Goal: Find specific page/section: Find specific page/section

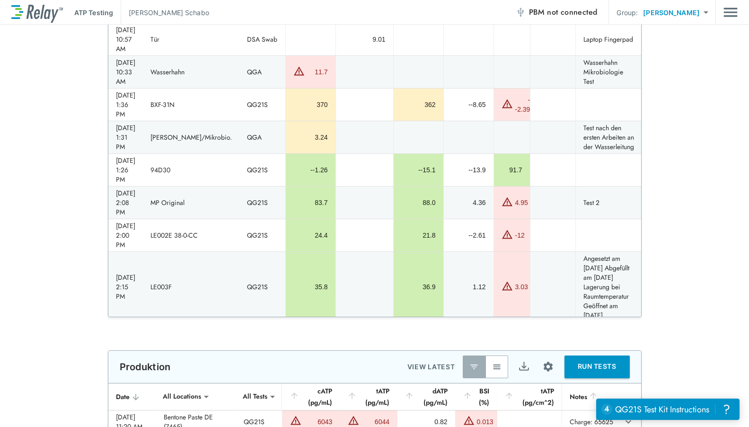
scroll to position [189, 0]
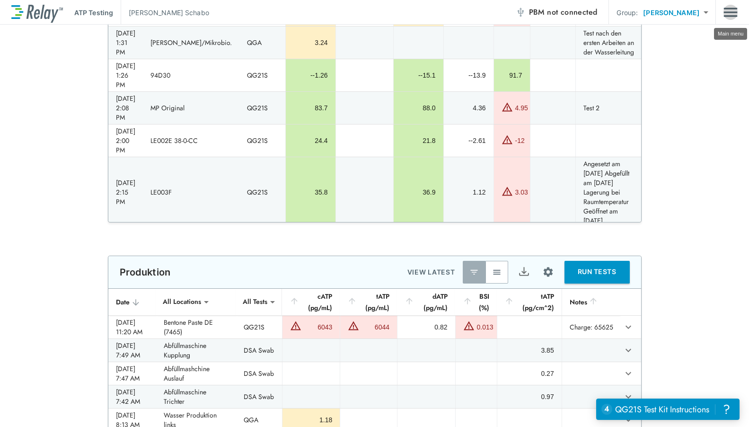
click at [734, 9] on img "Main menu" at bounding box center [730, 12] width 14 height 18
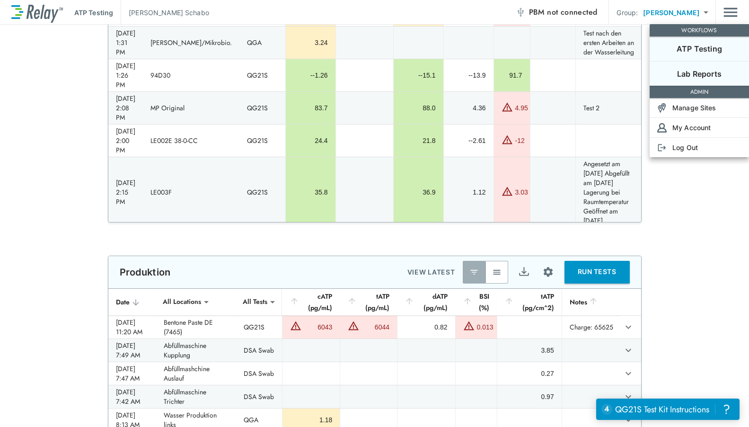
click at [722, 67] on li "Lab Reports" at bounding box center [698, 73] width 99 height 25
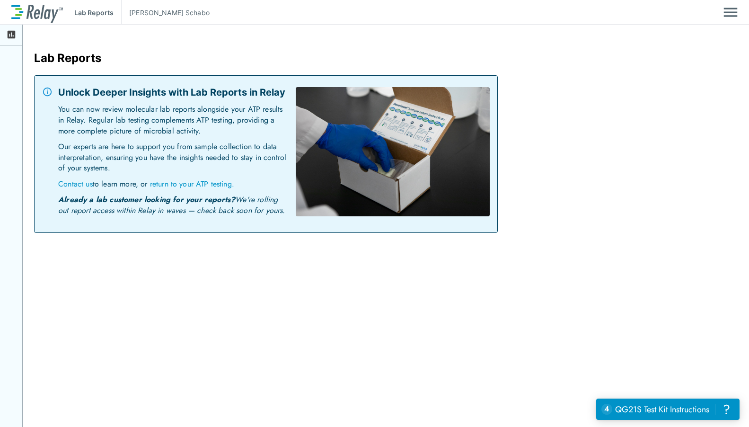
click at [9, 36] on icon at bounding box center [12, 35] width 8 height 8
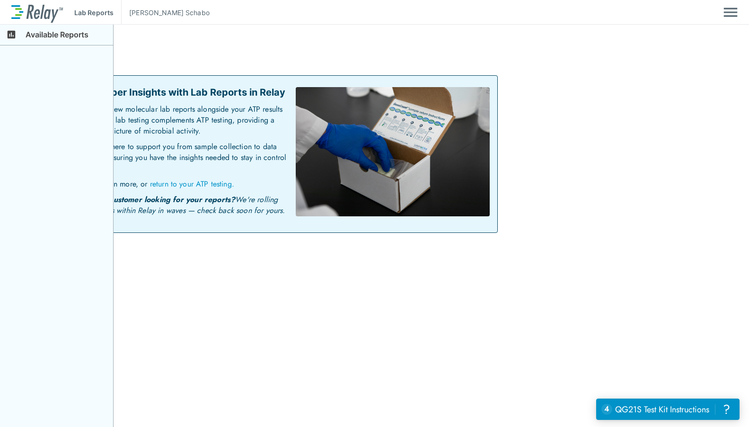
click at [9, 36] on icon at bounding box center [12, 35] width 8 height 8
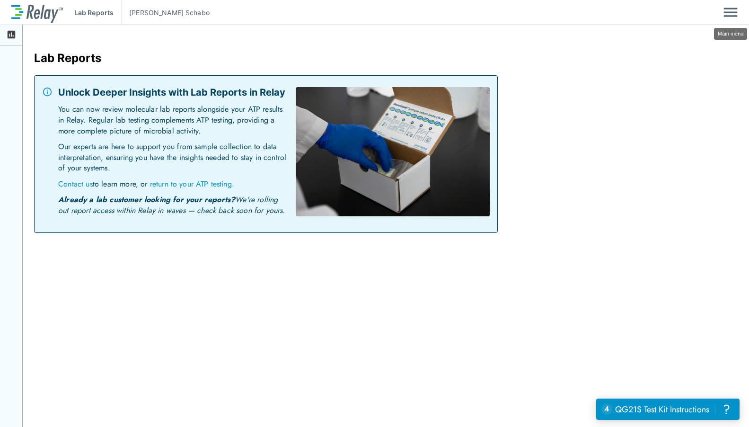
click at [726, 9] on img "Main menu" at bounding box center [730, 12] width 14 height 18
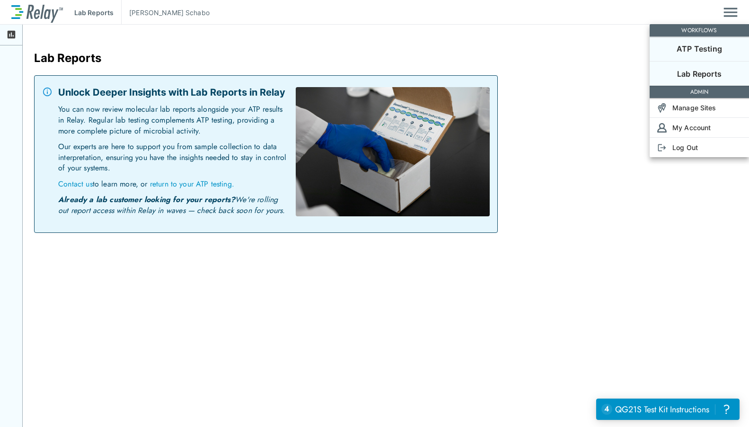
click at [707, 52] on p "ATP Testing" at bounding box center [698, 48] width 45 height 11
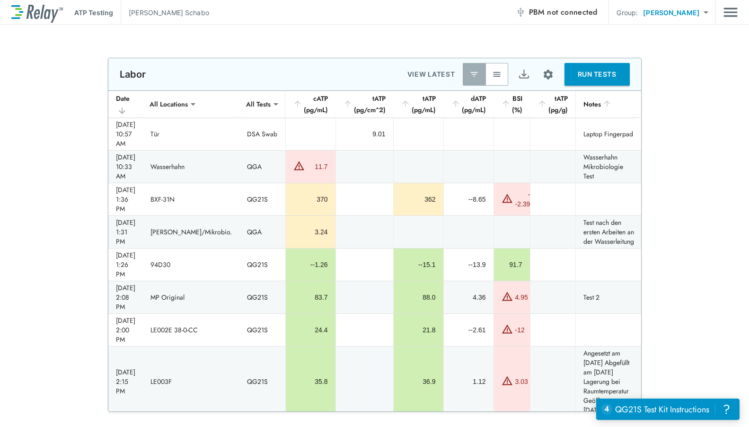
scroll to position [284, 0]
